Goal: Find specific page/section: Find specific page/section

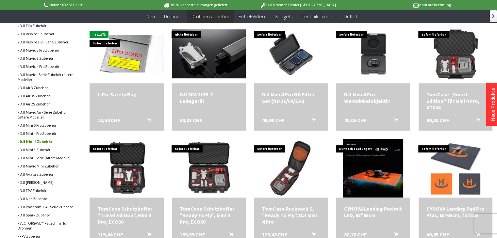
scroll to position [229, 0]
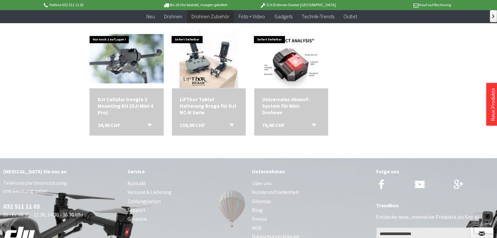
scroll to position [730, 0]
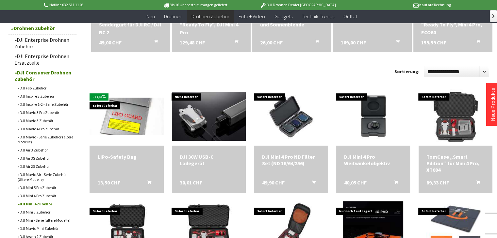
scroll to position [174, 0]
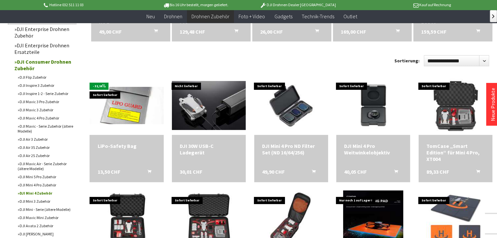
click at [41, 117] on link "DJI Mavic 4 Pro Zubehör" at bounding box center [45, 118] width 62 height 8
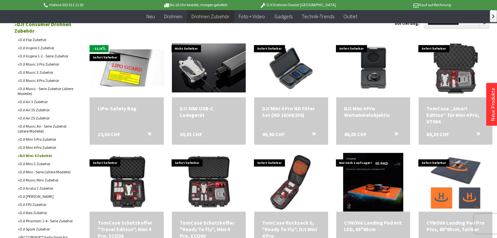
scroll to position [233, 0]
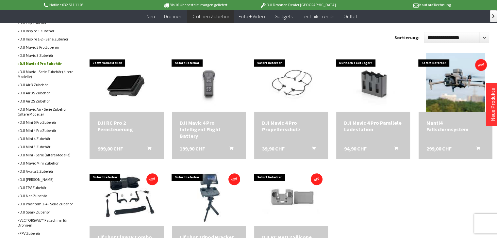
scroll to position [207, 0]
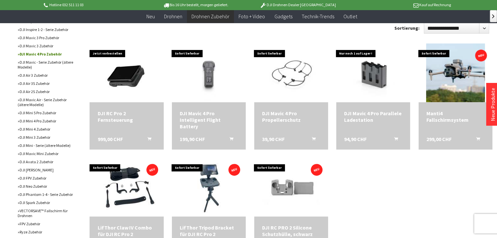
click at [25, 121] on link "DJI Mini 4 Pro Zubehör" at bounding box center [45, 121] width 62 height 8
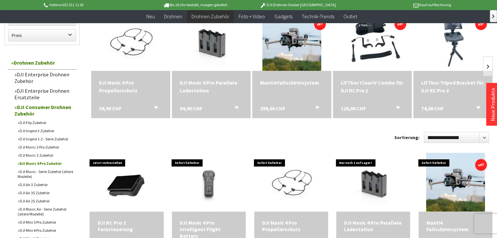
scroll to position [43, 0]
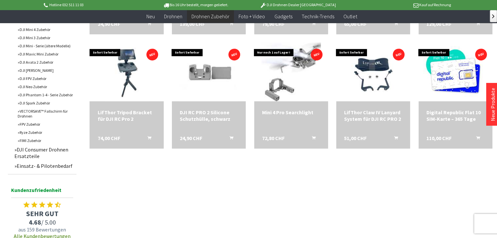
scroll to position [327, 0]
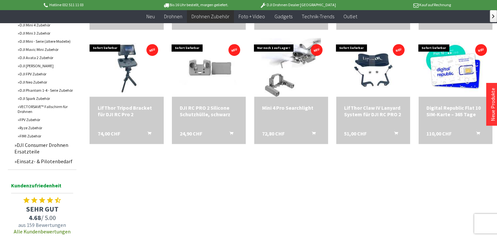
click at [31, 148] on link "DJI Consumer Drohnen Ersatzteile" at bounding box center [43, 148] width 65 height 16
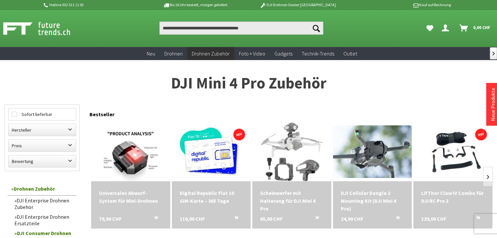
scroll to position [0, 0]
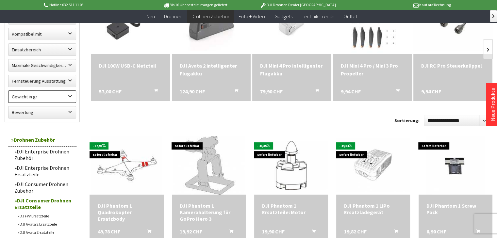
scroll to position [120, 0]
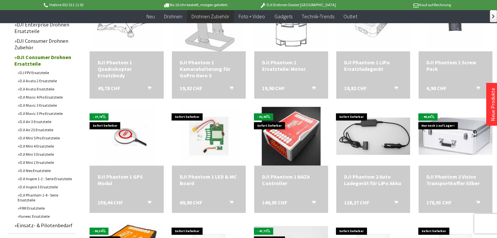
scroll to position [283, 0]
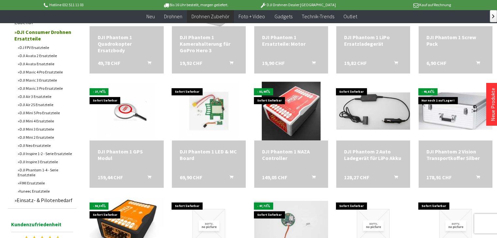
click at [41, 123] on link "DJI Mini 4 Ersatzteile" at bounding box center [45, 121] width 62 height 8
